Goal: Entertainment & Leisure: Consume media (video, audio)

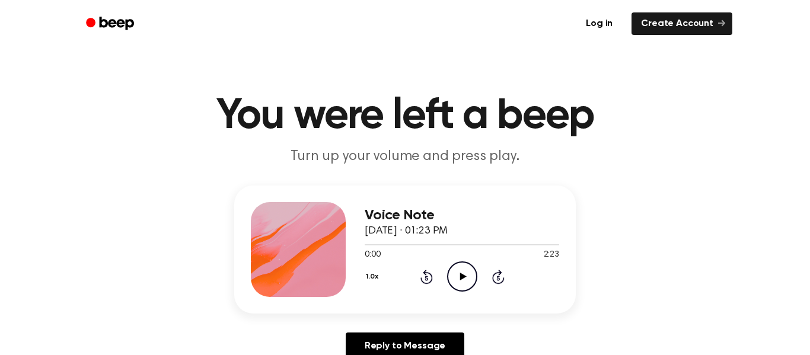
click at [451, 270] on icon "Play Audio" at bounding box center [462, 277] width 30 height 30
click at [466, 280] on icon "Pause Audio" at bounding box center [462, 277] width 30 height 30
click at [466, 280] on icon "Play Audio" at bounding box center [462, 277] width 30 height 30
click at [468, 292] on div "Voice Note October 7, 2025 · 01:23 PM 2:03 2:23 Your browser does not support t…" at bounding box center [462, 249] width 195 height 95
click at [465, 287] on icon "Pause Audio" at bounding box center [462, 277] width 30 height 30
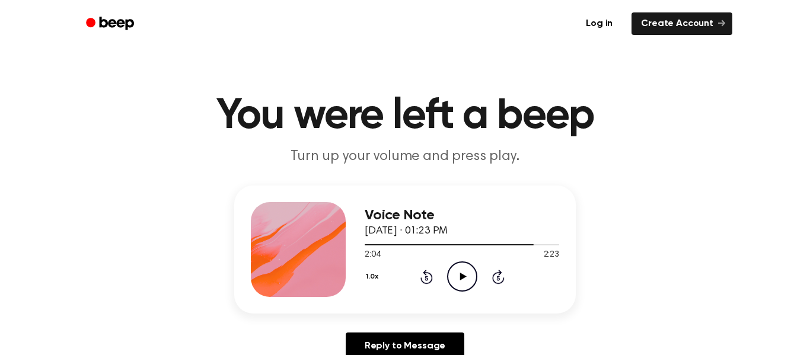
click at [462, 288] on icon "Play Audio" at bounding box center [462, 277] width 30 height 30
click at [455, 279] on icon "Play Audio" at bounding box center [462, 277] width 30 height 30
click at [458, 275] on icon "Pause Audio" at bounding box center [462, 277] width 30 height 30
click at [458, 275] on icon "Play Audio" at bounding box center [462, 277] width 30 height 30
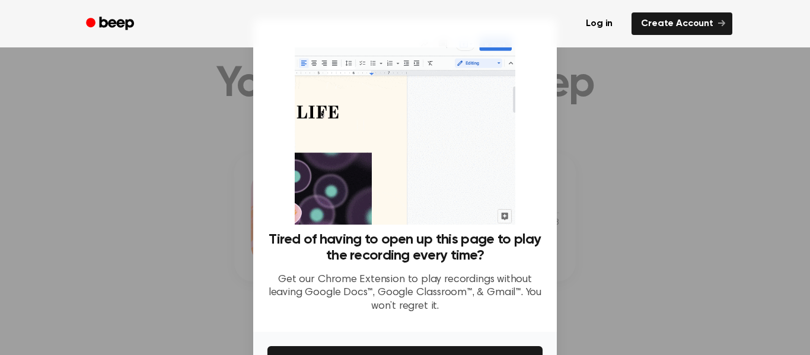
scroll to position [16, 0]
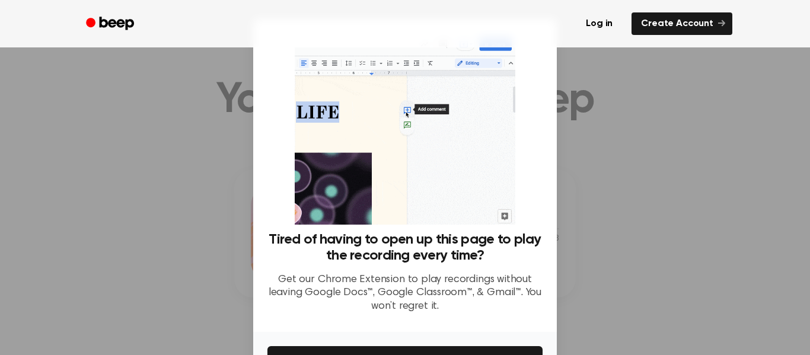
click at [584, 157] on div at bounding box center [405, 177] width 810 height 355
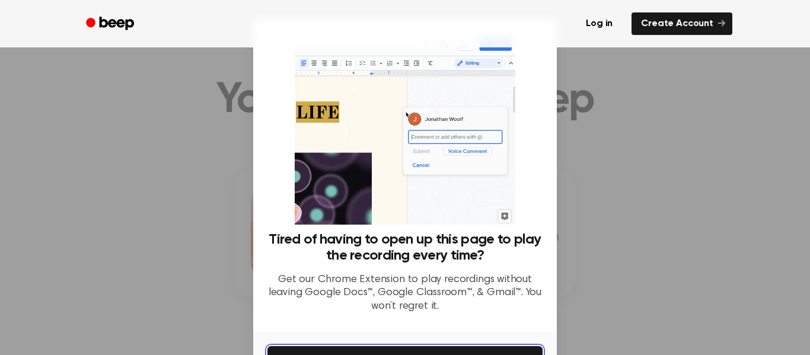
click at [298, 351] on button "Get It Now" at bounding box center [405, 359] width 275 height 26
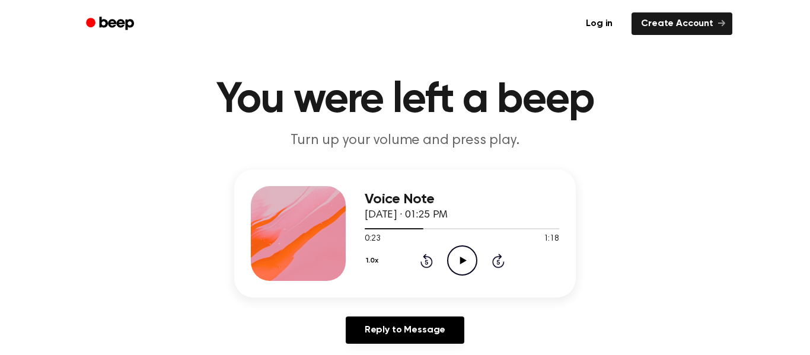
click at [456, 268] on icon "Play Audio" at bounding box center [462, 261] width 30 height 30
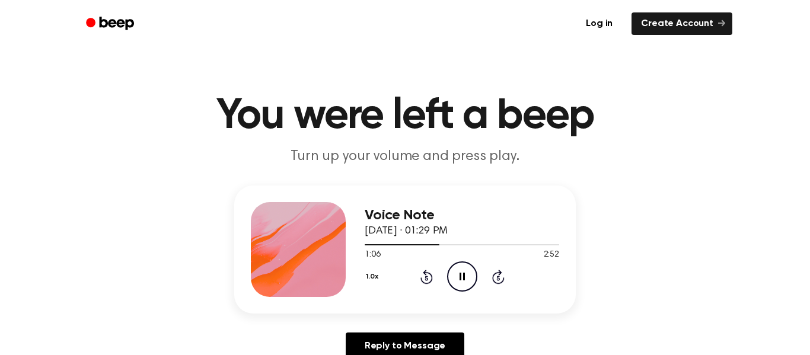
click at [460, 281] on icon at bounding box center [462, 277] width 5 height 8
click at [465, 268] on icon "Play Audio" at bounding box center [462, 277] width 30 height 30
